Goal: Task Accomplishment & Management: Manage account settings

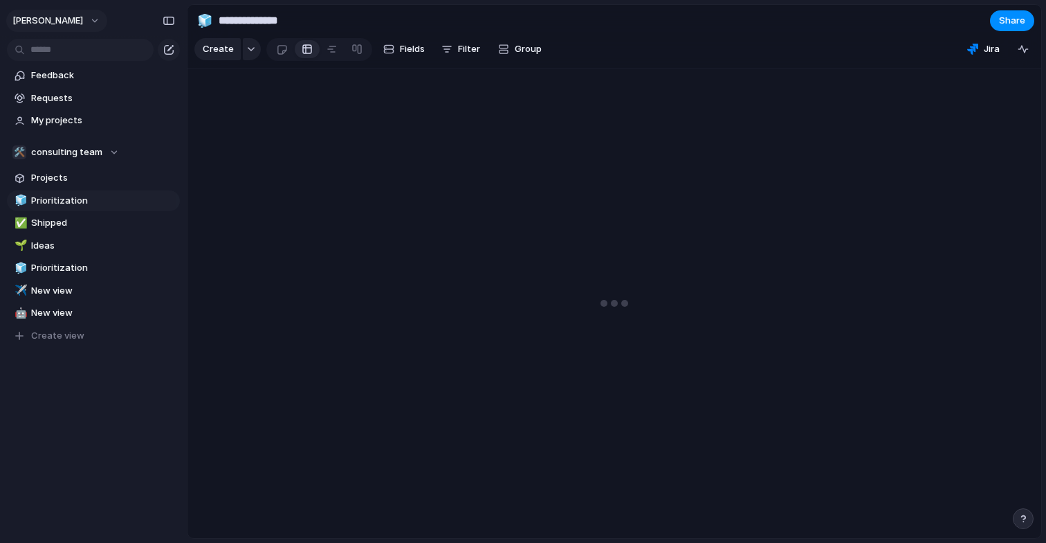
click at [66, 28] on button "[PERSON_NAME]" at bounding box center [56, 21] width 101 height 22
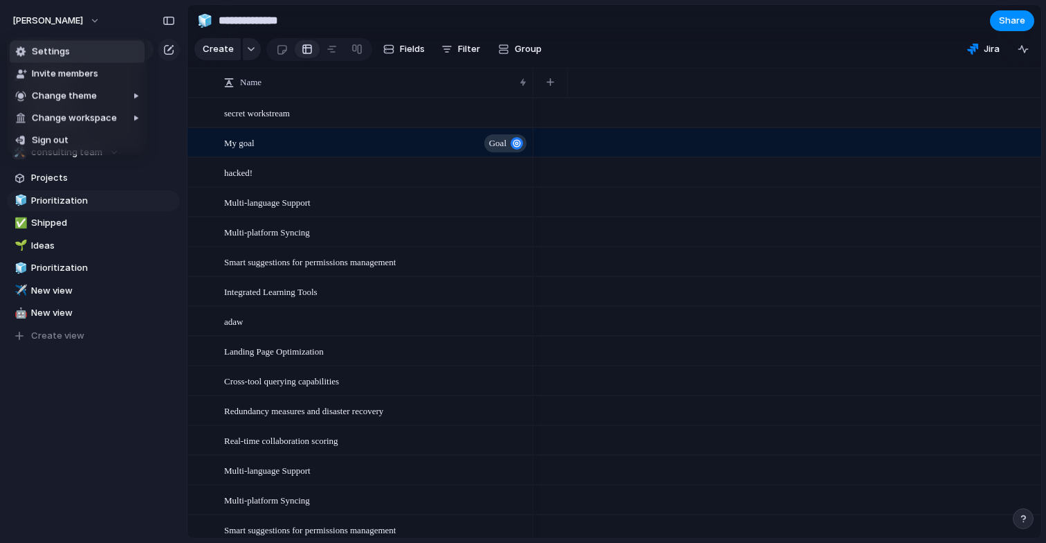
click at [84, 62] on li "Settings" at bounding box center [77, 52] width 135 height 22
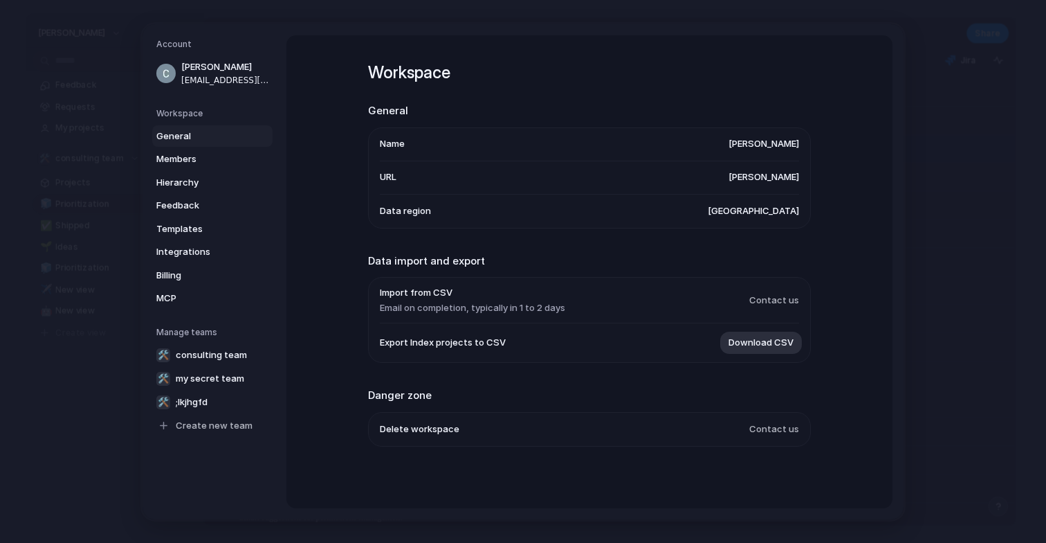
click at [763, 144] on span "[PERSON_NAME]" at bounding box center [764, 144] width 71 height 14
click at [777, 171] on span "[PERSON_NAME]" at bounding box center [764, 177] width 71 height 14
click at [197, 154] on span "Members" at bounding box center [200, 159] width 89 height 14
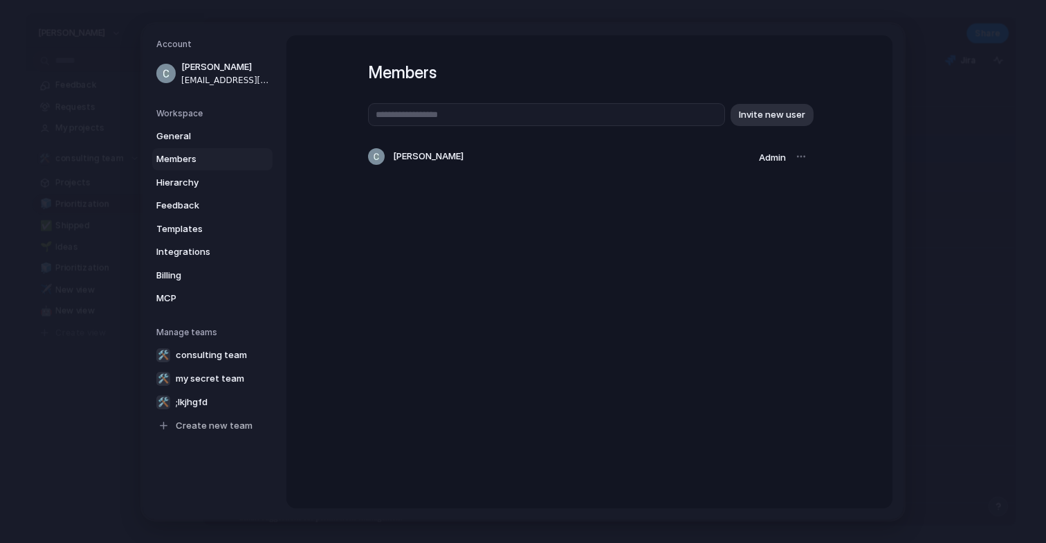
click at [175, 193] on div "General Members Hierarchy Feedback Templates Integrations Billing MCP" at bounding box center [214, 217] width 116 height 184
click at [180, 187] on span "Hierarchy" at bounding box center [200, 182] width 89 height 14
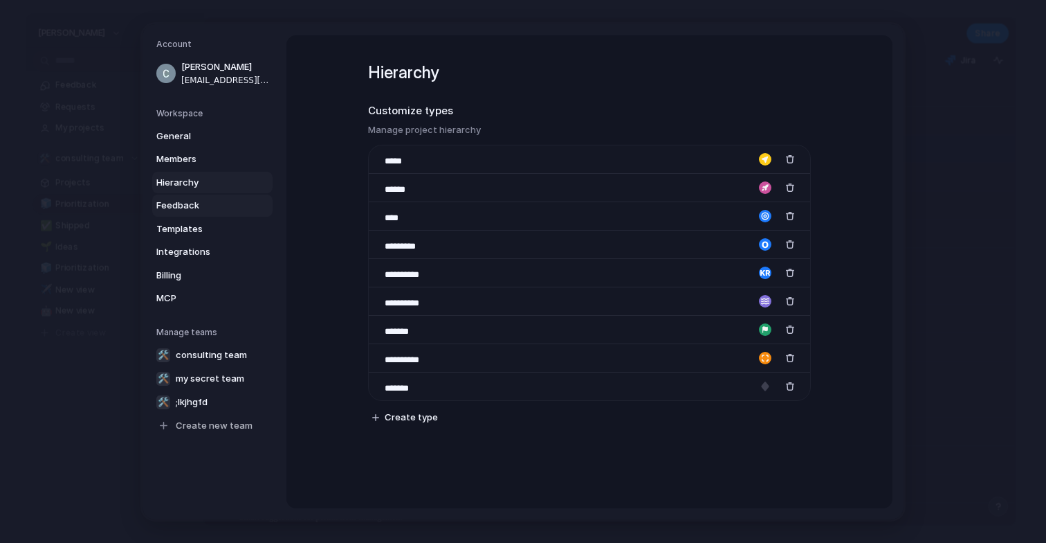
click at [180, 206] on span "Feedback" at bounding box center [200, 206] width 89 height 14
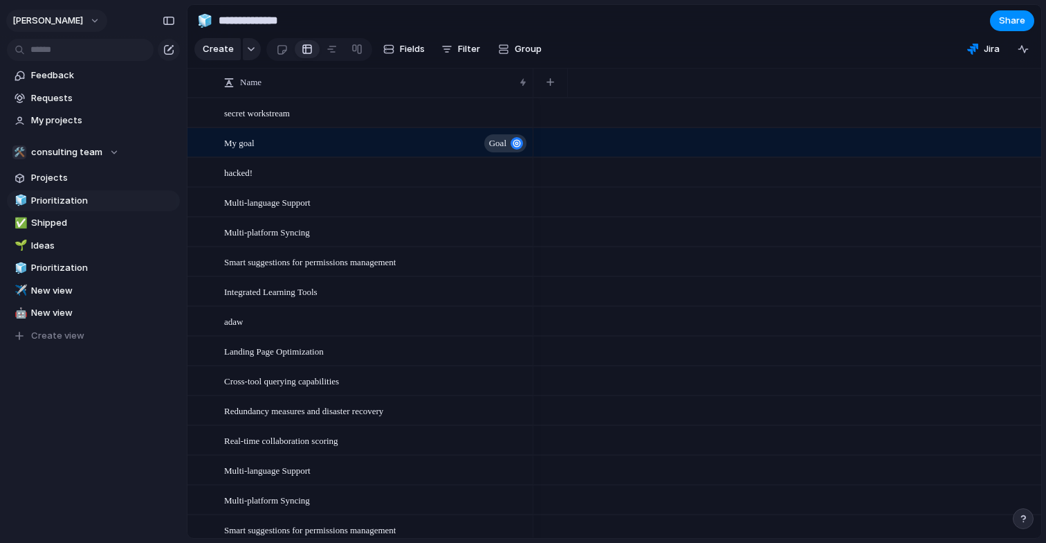
click at [37, 15] on span "[PERSON_NAME]" at bounding box center [47, 21] width 71 height 14
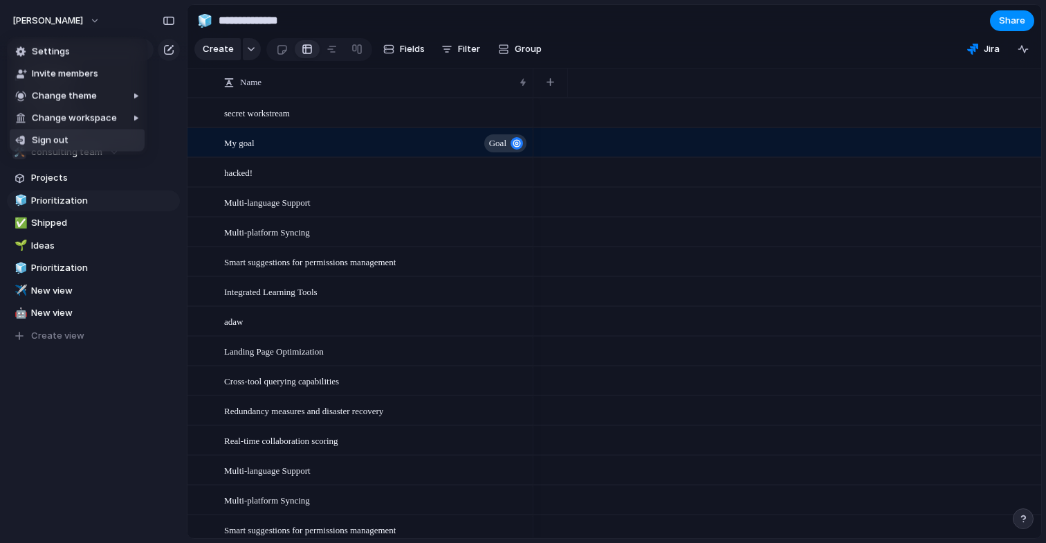
click at [51, 151] on li "Sign out" at bounding box center [77, 140] width 135 height 22
